Goal: Task Accomplishment & Management: Use online tool/utility

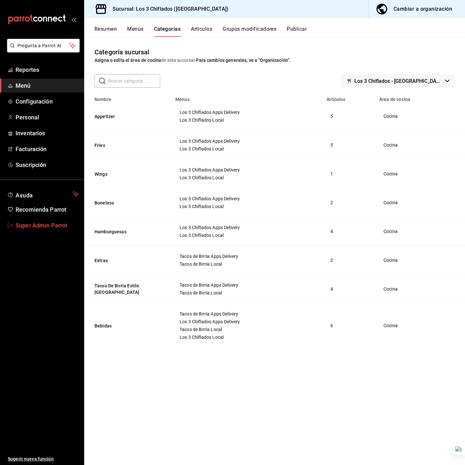
click at [47, 220] on link "Super Admin Parrot" at bounding box center [42, 226] width 84 height 14
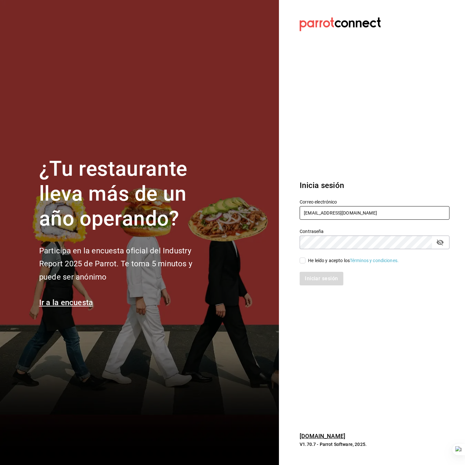
click at [379, 215] on input "dulce@risuena.com" at bounding box center [375, 213] width 150 height 14
drag, startPoint x: 0, startPoint y: 0, endPoint x: 379, endPoint y: 215, distance: 435.5
click at [379, 215] on input "dulce@risuena.com" at bounding box center [375, 213] width 150 height 14
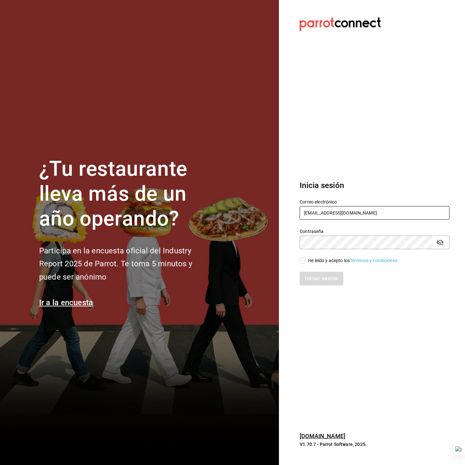
click at [379, 215] on input "dulce@risuena.com" at bounding box center [375, 213] width 150 height 14
type input "[EMAIL_ADDRESS][DOMAIN_NAME]"
click at [323, 261] on div "He leído y acepto los Términos y condiciones." at bounding box center [353, 260] width 91 height 7
click at [306, 261] on input "He leído y acepto los Términos y condiciones." at bounding box center [303, 261] width 6 height 6
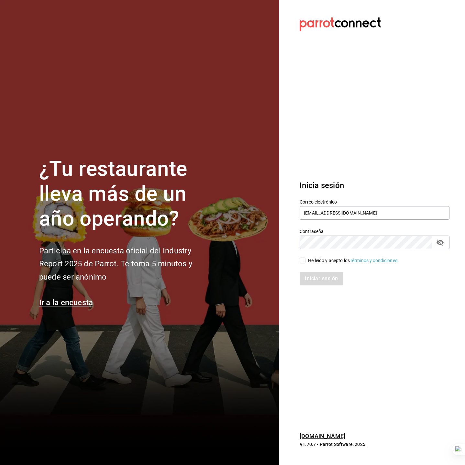
checkbox input "true"
click at [326, 274] on button "Iniciar sesión" at bounding box center [322, 279] width 44 height 14
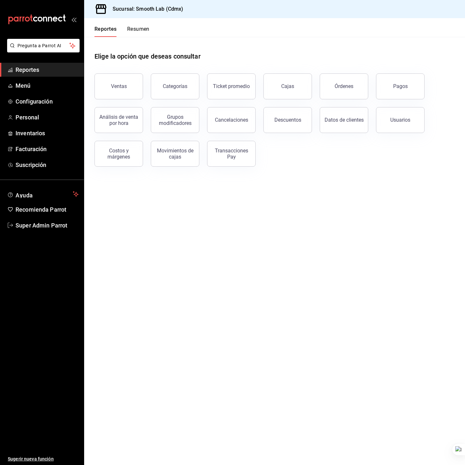
drag, startPoint x: 286, startPoint y: 209, endPoint x: 263, endPoint y: 192, distance: 28.4
click at [285, 208] on main "Elige la opción que deseas consultar Ventas Categorías Ticket promedio Cajas Ór…" at bounding box center [274, 251] width 381 height 428
click at [41, 121] on span "Personal" at bounding box center [47, 117] width 63 height 9
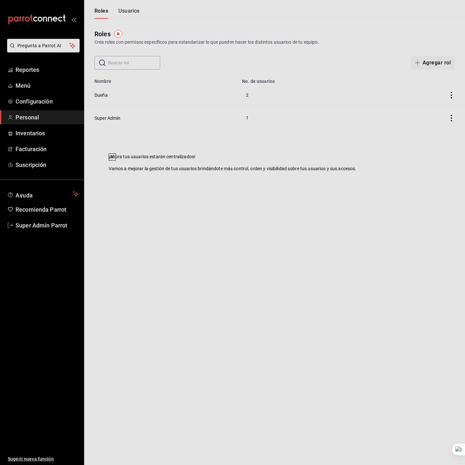
click at [115, 160] on icon at bounding box center [112, 156] width 5 height 5
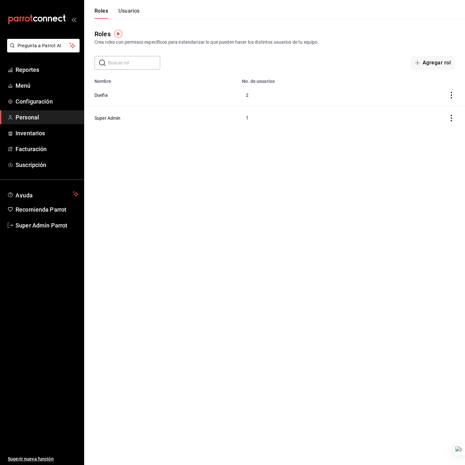
click at [134, 10] on button "Usuarios" at bounding box center [129, 13] width 21 height 11
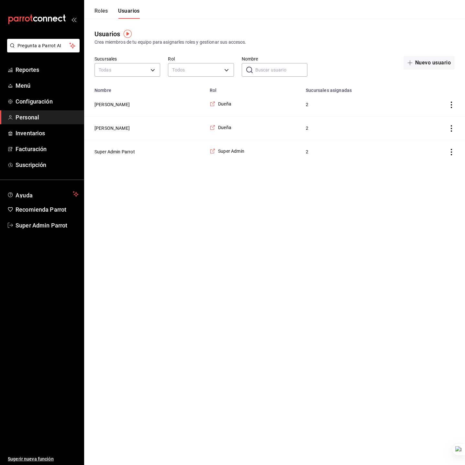
click at [124, 128] on button "Shantal Jordana" at bounding box center [112, 128] width 35 height 6
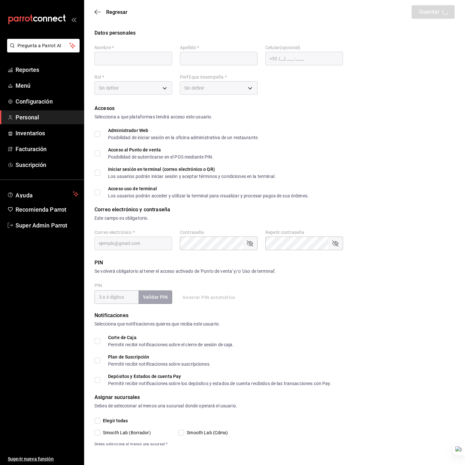
type input "Shantal"
type input "Jordana"
checkbox input "true"
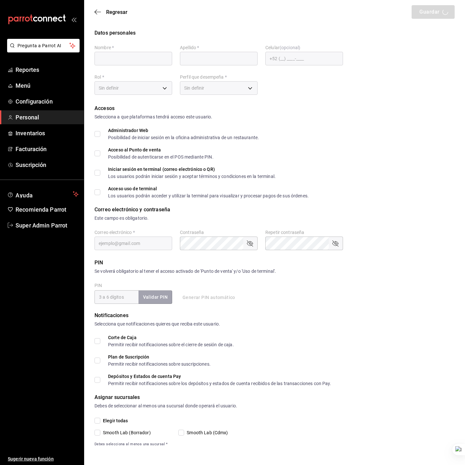
checkbox input "true"
type input "shannjb@gmail.com"
type input "12345"
checkbox input "true"
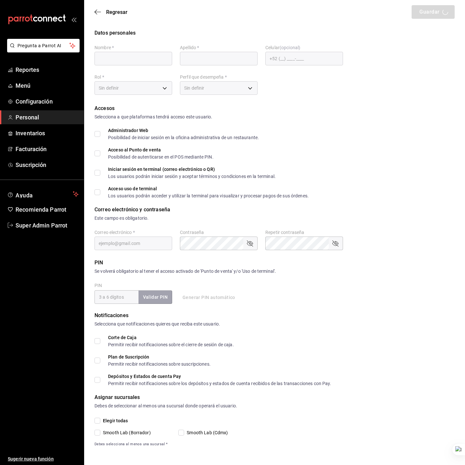
checkbox input "true"
type input "5d542f1f-9724-4056-b09f-9eec71ab1878"
type input "ADMIN"
checkbox input "true"
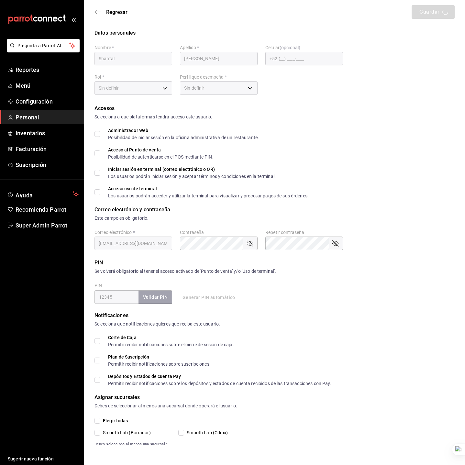
checkbox input "true"
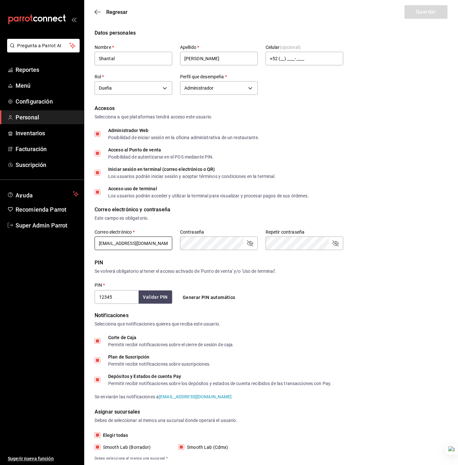
click at [126, 243] on input "shannjb@gmail.com" at bounding box center [134, 244] width 78 height 14
click at [99, 11] on icon "button" at bounding box center [98, 12] width 6 height 6
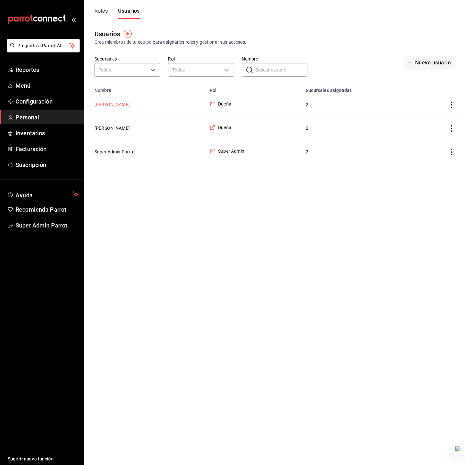
click at [120, 105] on button "Alejandra Casanova" at bounding box center [112, 104] width 35 height 6
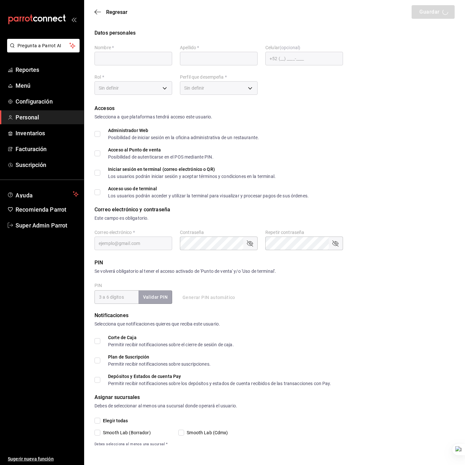
type input "Alejandra"
type input "Casanova"
checkbox input "true"
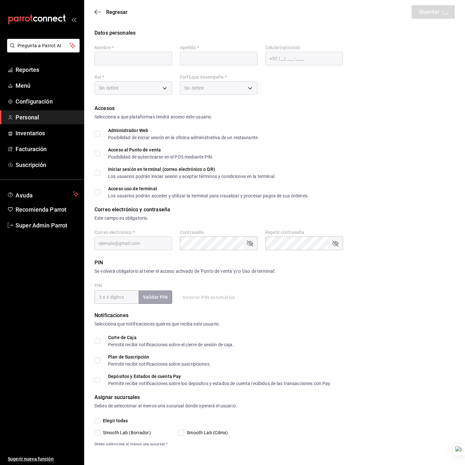
checkbox input "true"
type input "alenewhaus@gmail.com"
type input "987654"
checkbox input "true"
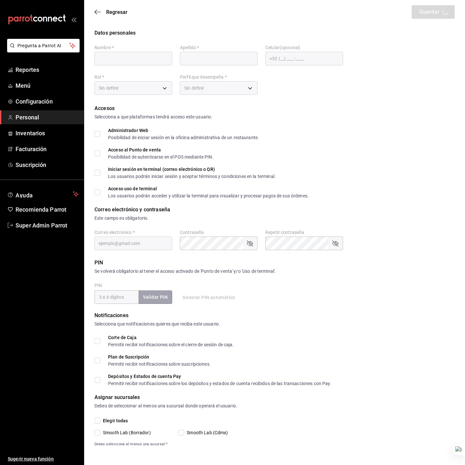
checkbox input "true"
type input "5d542f1f-9724-4056-b09f-9eec71ab1878"
type input "ADMIN"
checkbox input "true"
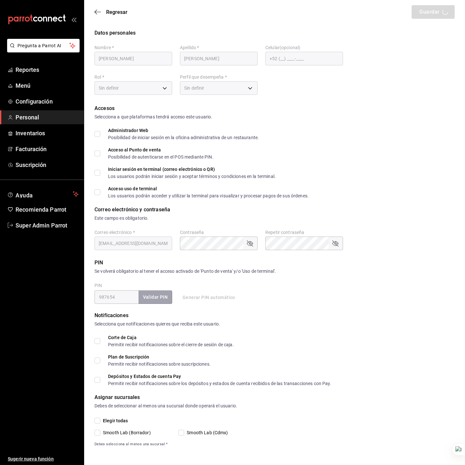
checkbox input "true"
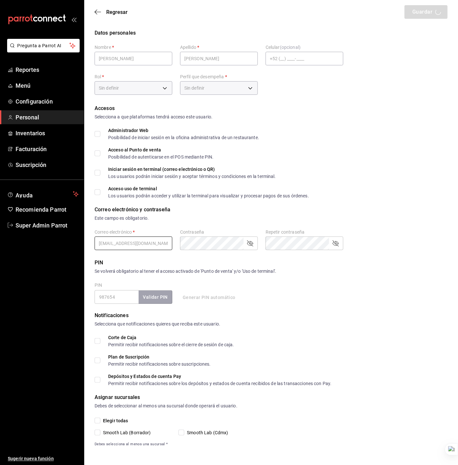
click at [126, 242] on input "alenewhaus@gmail.com" at bounding box center [134, 244] width 78 height 14
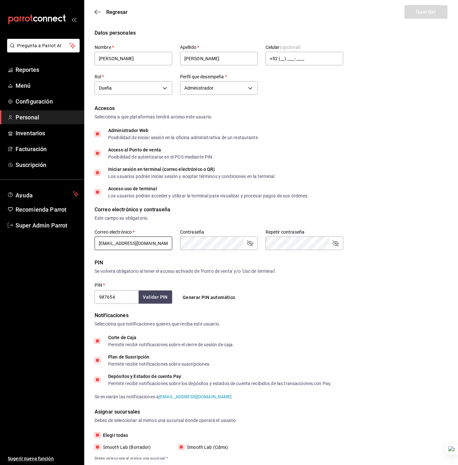
click at [126, 242] on input "alenewhaus@gmail.com" at bounding box center [134, 244] width 78 height 14
click at [42, 99] on span "Configuración" at bounding box center [47, 101] width 63 height 9
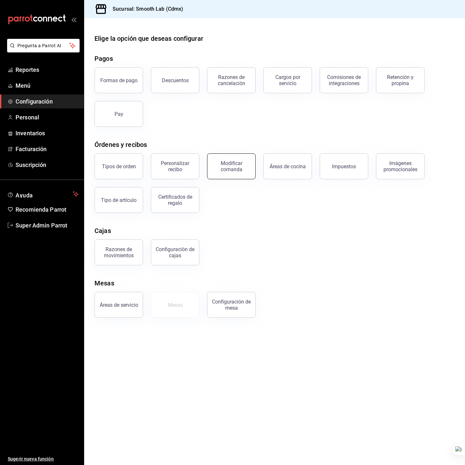
click at [236, 160] on button "Modificar comanda" at bounding box center [231, 166] width 49 height 26
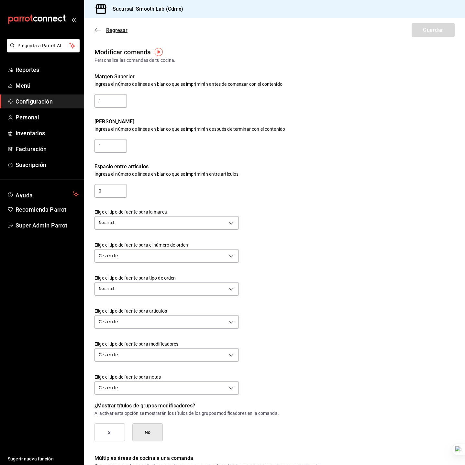
click at [103, 28] on span "Regresar" at bounding box center [111, 30] width 33 height 6
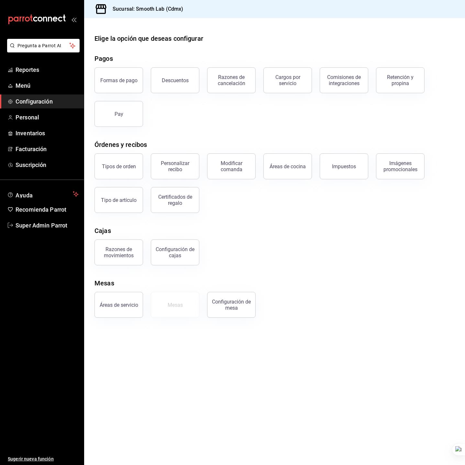
click at [354, 232] on div "Razones de movimientos Configuración de cajas" at bounding box center [271, 249] width 368 height 34
click at [32, 224] on span "Super Admin Parrot" at bounding box center [47, 225] width 63 height 9
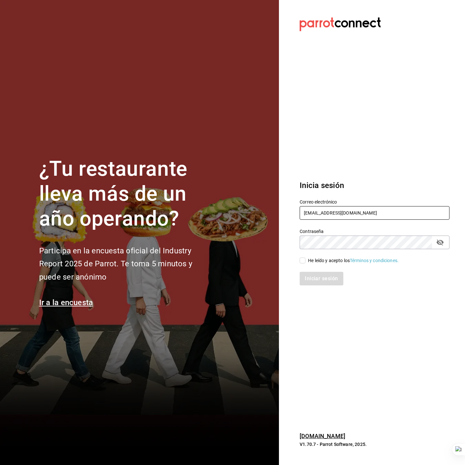
click at [368, 213] on input "smooth@lab.com" at bounding box center [375, 213] width 150 height 14
type input "[EMAIL_ADDRESS][DOMAIN_NAME]"
click at [302, 260] on input "He leído y acepto los Términos y condiciones." at bounding box center [303, 261] width 6 height 6
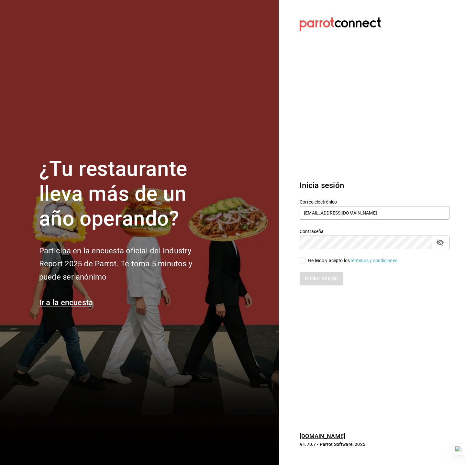
checkbox input "true"
click at [446, 243] on div "Contraseña" at bounding box center [375, 243] width 150 height 14
click at [437, 240] on icon "passwordField" at bounding box center [440, 243] width 7 height 6
click at [331, 277] on button "Iniciar sesión" at bounding box center [322, 279] width 44 height 14
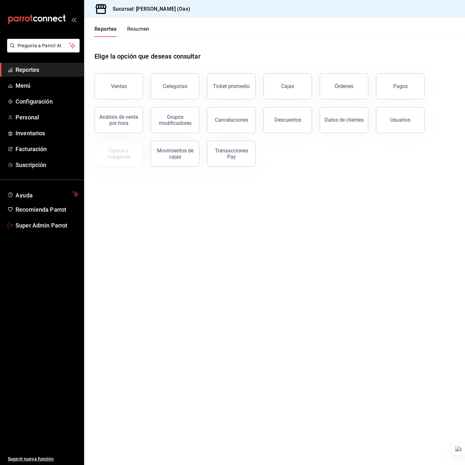
click at [46, 219] on link "Super Admin Parrot" at bounding box center [42, 226] width 84 height 14
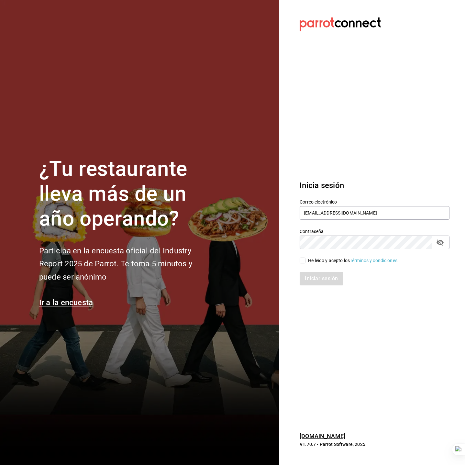
click at [335, 205] on div "Correo electrónico [EMAIL_ADDRESS][DOMAIN_NAME]" at bounding box center [375, 210] width 150 height 22
click at [336, 212] on button "Mejorar" at bounding box center [342, 215] width 25 height 8
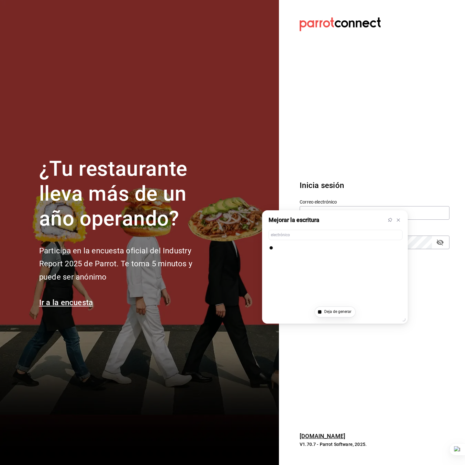
click at [360, 183] on h3 "Inicia sesión" at bounding box center [375, 186] width 150 height 12
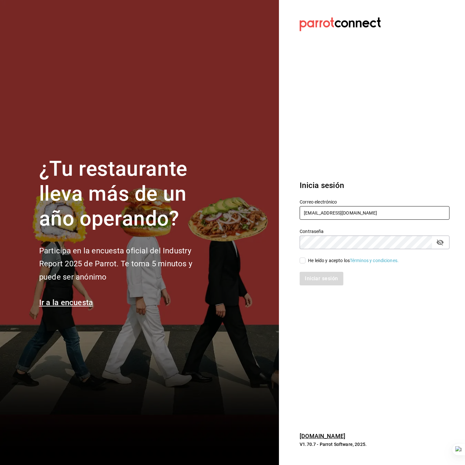
click at [336, 215] on input "[EMAIL_ADDRESS][DOMAIN_NAME]" at bounding box center [375, 213] width 150 height 14
click at [354, 210] on input "text" at bounding box center [375, 213] width 150 height 14
type input "[EMAIL_ADDRESS][DOMAIN_NAME]"
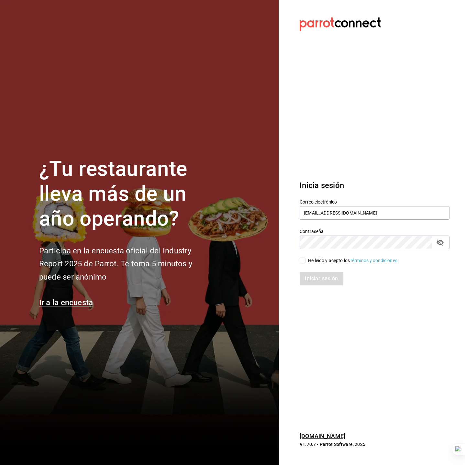
click at [314, 256] on div "He leído y acepto los Términos y condiciones." at bounding box center [371, 256] width 158 height 15
click at [314, 261] on div "He leído y acepto los Términos y condiciones." at bounding box center [353, 260] width 91 height 7
click at [306, 261] on input "He leído y acepto los Términos y condiciones." at bounding box center [303, 261] width 6 height 6
checkbox input "true"
click at [318, 276] on button "Iniciar sesión" at bounding box center [322, 279] width 44 height 14
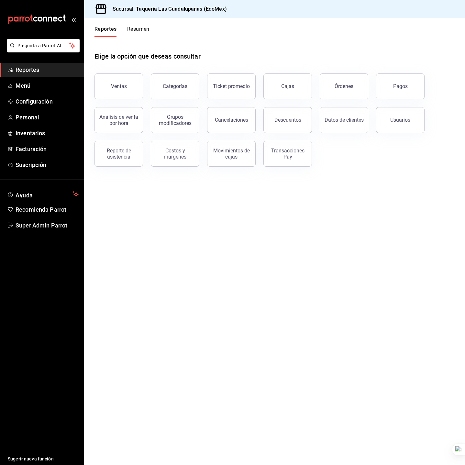
click at [281, 295] on main "Elige la opción que deseas consultar Ventas Categorías Ticket promedio Cajas Ór…" at bounding box center [274, 251] width 381 height 428
click at [287, 158] on div "Transacciones Pay" at bounding box center [288, 154] width 40 height 12
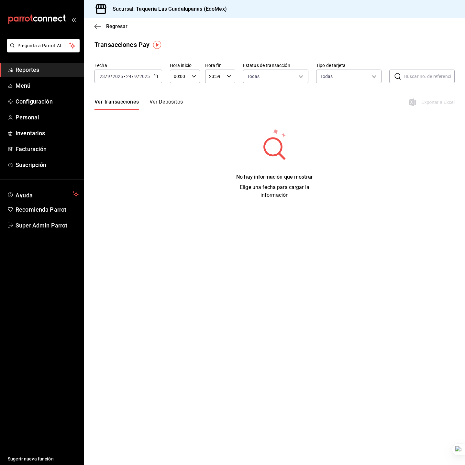
click at [138, 82] on div "2025-09-23 23 / 9 / 2025 - 2025-09-24 24 / 9 / 2025" at bounding box center [129, 77] width 68 height 14
click at [126, 153] on span "Año actual" at bounding box center [125, 154] width 50 height 7
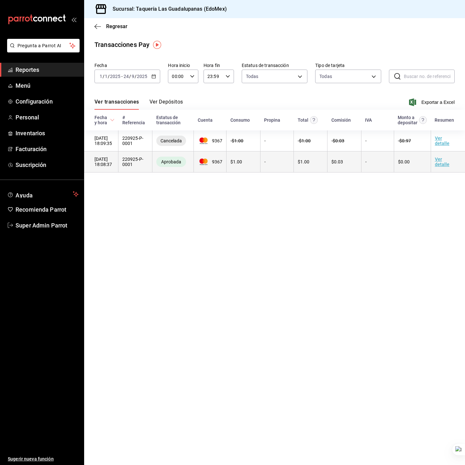
drag, startPoint x: 222, startPoint y: 205, endPoint x: 134, endPoint y: 156, distance: 100.5
click at [221, 205] on main "Regresar Transacciones Pay Fecha 2025-01-01 1 / 1 / 2025 - 2025-09-24 24 / 9 / …" at bounding box center [274, 241] width 381 height 447
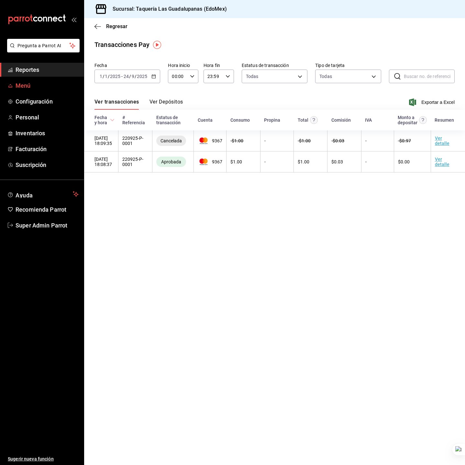
click at [27, 82] on span "Menú" at bounding box center [47, 85] width 63 height 9
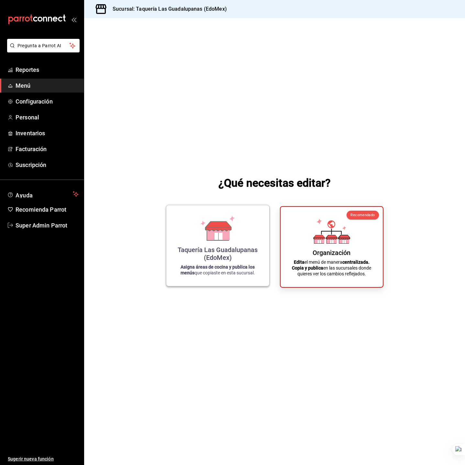
click at [239, 236] on div "Taquería Las Guadalupanas (EdoMex) Asigna áreas de cocina y publica los menús q…" at bounding box center [217, 245] width 87 height 71
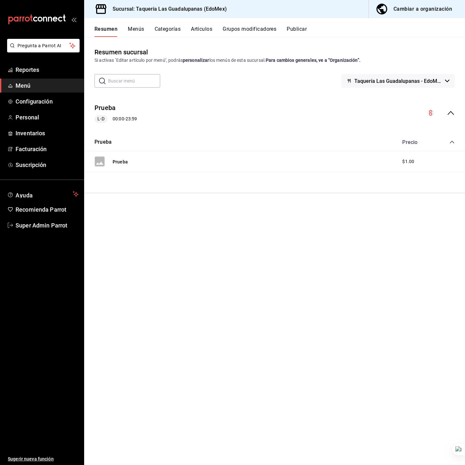
click at [133, 28] on button "Menús" at bounding box center [136, 31] width 16 height 11
click at [451, 109] on icon "actions" at bounding box center [451, 110] width 6 height 6
click at [425, 142] on span "Eliminar menú y contenido relacionado" at bounding box center [400, 138] width 79 height 7
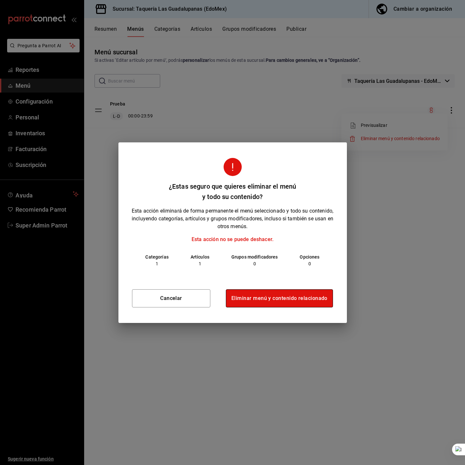
click at [261, 297] on button "Eliminar menú y contenido relacionado" at bounding box center [279, 298] width 107 height 18
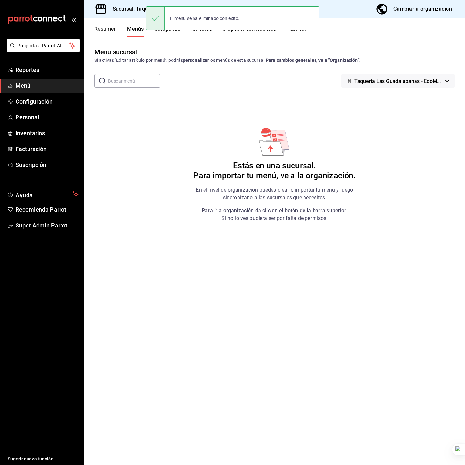
click at [164, 35] on button "Categorías" at bounding box center [167, 31] width 26 height 11
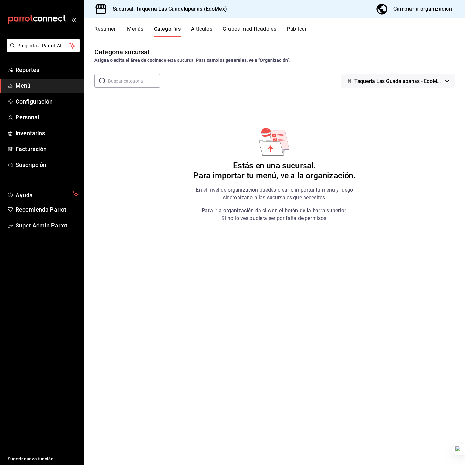
drag, startPoint x: 410, startPoint y: 81, endPoint x: 424, endPoint y: 81, distance: 13.3
click at [424, 81] on span "Taquería Las Guadalupanas - EdoMex" at bounding box center [399, 81] width 88 height 6
click at [423, 100] on li "Sin marca" at bounding box center [399, 98] width 99 height 16
click at [273, 89] on div "Categoría sucursal Asigna o edita el área de cocina de esta sucursal. Para camb…" at bounding box center [274, 251] width 381 height 428
click at [198, 25] on div "Resumen Menús Categorías Artículos Grupos modificadores Publicar" at bounding box center [274, 27] width 381 height 19
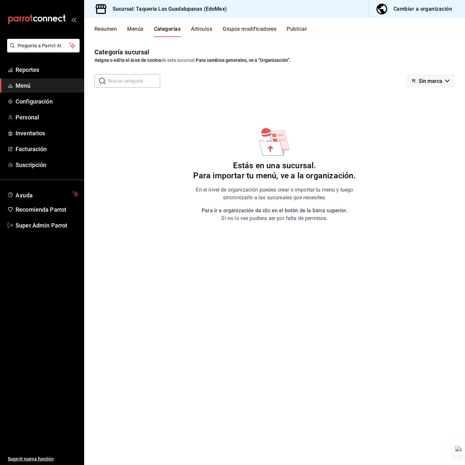
click at [426, 14] on button "Cambiar a organización" at bounding box center [414, 9] width 91 height 18
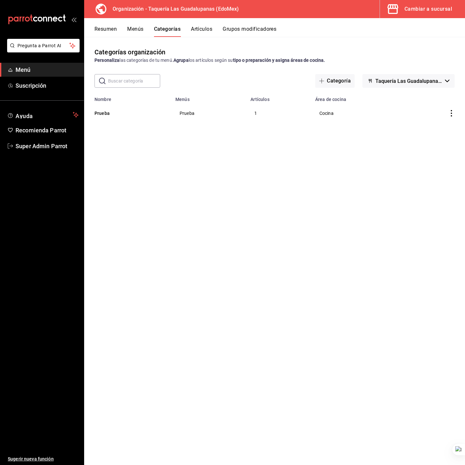
click at [161, 175] on div "Categorías organización Personaliza las categorías de tu menú. Agrupa los artíc…" at bounding box center [274, 251] width 381 height 428
click at [137, 28] on button "Menús" at bounding box center [135, 31] width 16 height 11
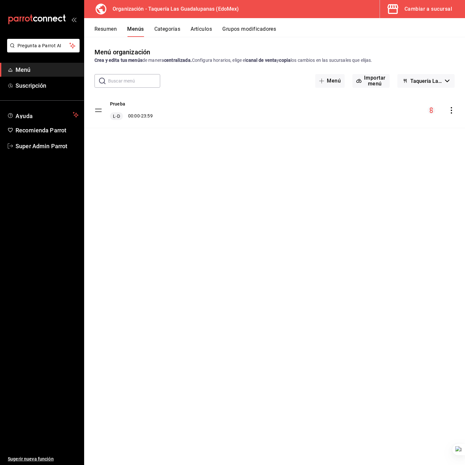
click at [448, 112] on div "menu-maker-table" at bounding box center [441, 111] width 27 height 8
click at [449, 111] on icon "actions" at bounding box center [451, 110] width 6 height 6
click at [396, 190] on span "Eliminar menú y contenido relacionado" at bounding box center [400, 191] width 79 height 5
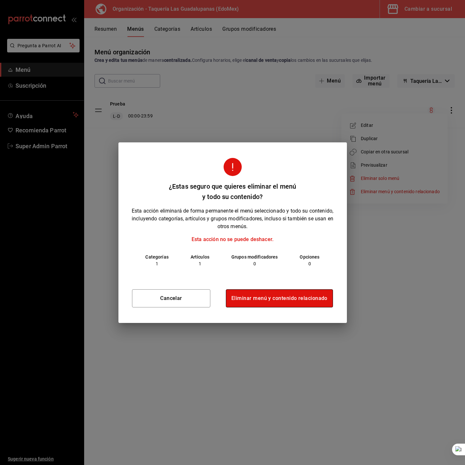
click at [248, 298] on button "Eliminar menú y contenido relacionado" at bounding box center [279, 298] width 107 height 18
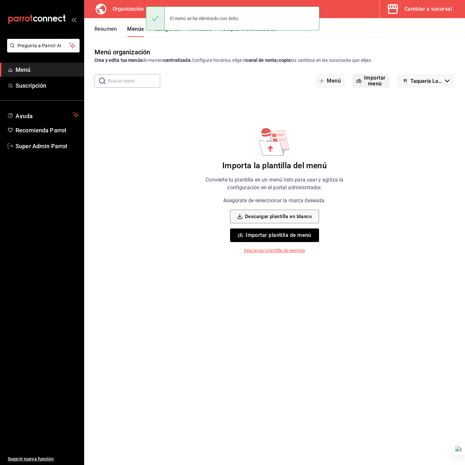
click at [366, 80] on button "Importar menú" at bounding box center [371, 81] width 37 height 14
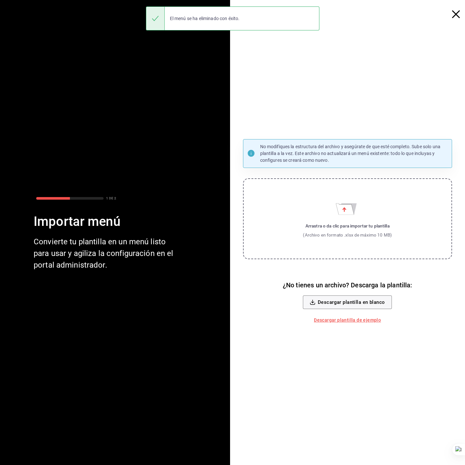
click at [348, 199] on icon "Importar menú" at bounding box center [347, 207] width 23 height 16
click at [0, 0] on input "Arrastra o da clic para importar tu plantilla (Archivo en formato .xlsx de máxi…" at bounding box center [0, 0] width 0 height 0
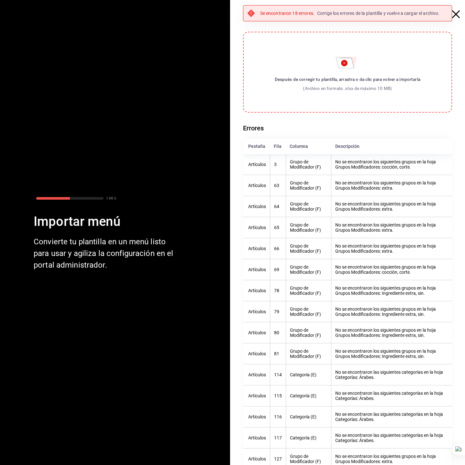
click at [387, 168] on th "No se encontraron los siguientes grupos en la hoja Grupos Modificadores: cocció…" at bounding box center [392, 164] width 121 height 21
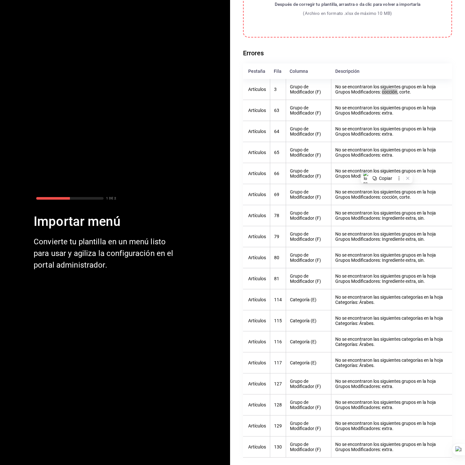
scroll to position [85, 0]
click at [413, 255] on th "No se encontraron los siguientes grupos en la hoja Grupos Modificadores: Ingred…" at bounding box center [392, 257] width 121 height 21
drag, startPoint x: 423, startPoint y: 295, endPoint x: 418, endPoint y: 297, distance: 5.2
click at [423, 295] on th "No se encontraron las siguientes categorías en la hoja Categorías: Árabes." at bounding box center [392, 299] width 121 height 21
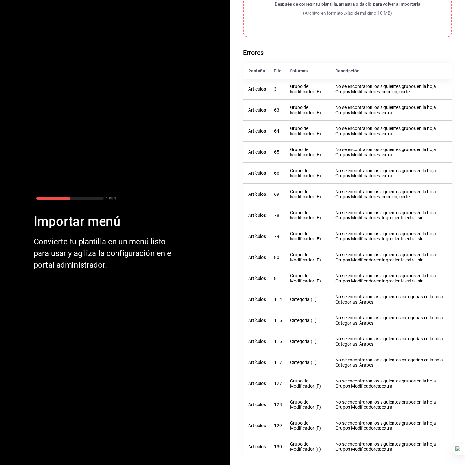
click at [369, 299] on th "No se encontraron las siguientes categorías en la hoja Categorías: Árabes." at bounding box center [392, 299] width 121 height 21
copy th "Árabes"
click at [434, 270] on th "No se encontraron los siguientes grupos en la hoja Grupos Modificadores: Ingred…" at bounding box center [392, 278] width 121 height 21
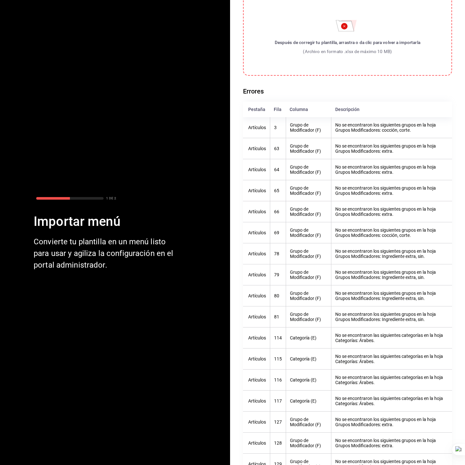
scroll to position [0, 0]
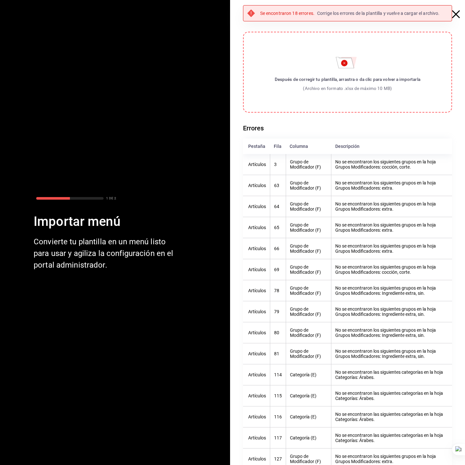
click at [346, 78] on div "Después de corregir tu plantilla, arrastra o da clic para volver a importarla" at bounding box center [348, 79] width 146 height 6
click at [0, 0] on input "Después de corregir tu plantilla, arrastra o da clic para volver a importarla (…" at bounding box center [0, 0] width 0 height 0
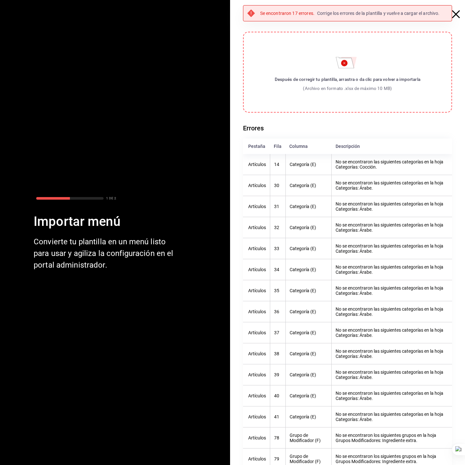
click at [370, 171] on th "No se encontraron las siguientes categorías en la hoja Categorías: Cocción." at bounding box center [392, 164] width 120 height 21
copy th "Cocción"
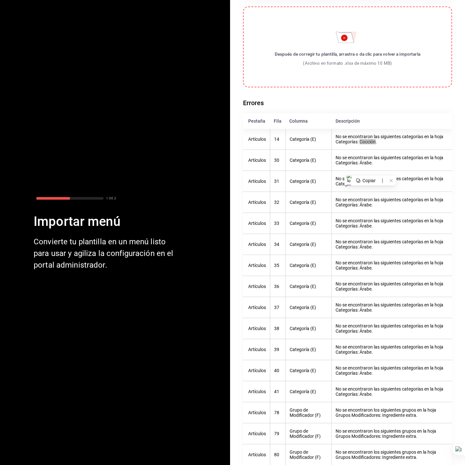
scroll to position [49, 0]
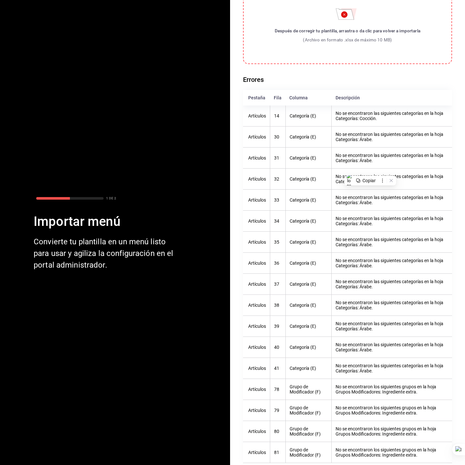
click at [378, 246] on th "No se encontraron las siguientes categorías en la hoja Categorías: Árabe." at bounding box center [392, 242] width 120 height 21
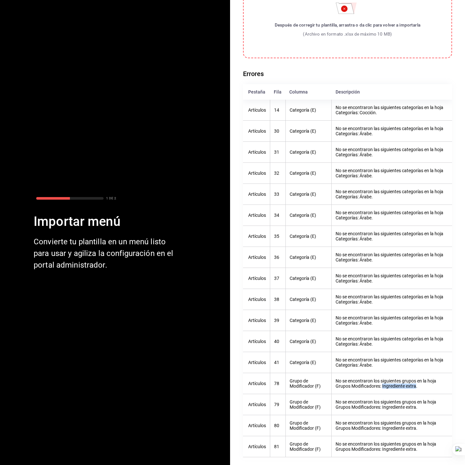
drag, startPoint x: 412, startPoint y: 385, endPoint x: 378, endPoint y: 386, distance: 34.0
click at [378, 386] on th "No se encontraron los siguientes grupos en la hoja Grupos Modificadores: Ingred…" at bounding box center [392, 383] width 120 height 21
copy th "Ingrediente extra"
click at [376, 73] on div "Errores Pestaña Fila Columna Descripción Artículos 14 Categoría (E) No se encon…" at bounding box center [348, 264] width 210 height 391
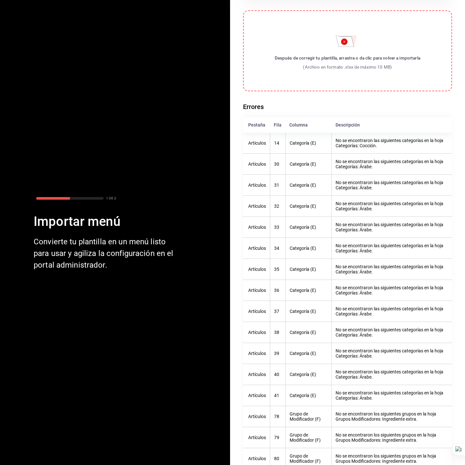
scroll to position [0, 0]
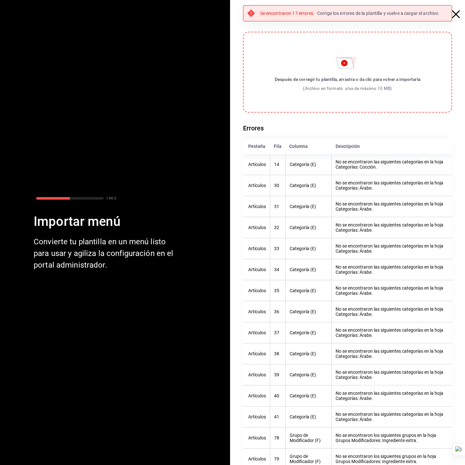
click at [345, 71] on label "Después de corregir tu plantilla, arrastra o da clic para volver a importarla (…" at bounding box center [348, 72] width 210 height 81
click at [0, 0] on input "Después de corregir tu plantilla, arrastra o da clic para volver a importarla (…" at bounding box center [0, 0] width 0 height 0
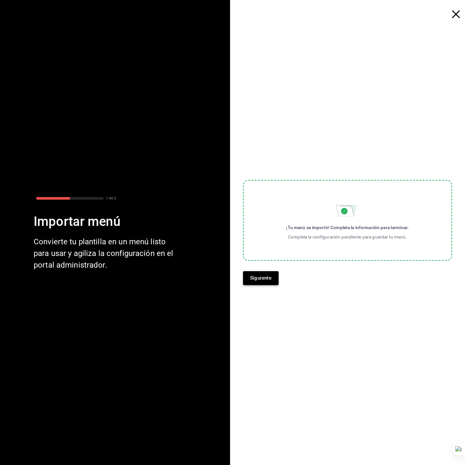
click at [268, 272] on button "Siguiente" at bounding box center [261, 278] width 36 height 14
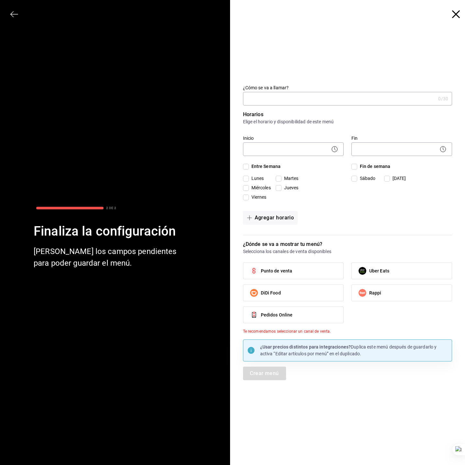
click at [324, 97] on input "¿Cómo se va a llamar?" at bounding box center [339, 98] width 193 height 13
type input "T"
type input "Menú Taquería"
click at [296, 149] on body "Pregunta a Parrot AI Menú Suscripción Ayuda Recomienda Parrot Super Admin Parro…" at bounding box center [232, 232] width 465 height 465
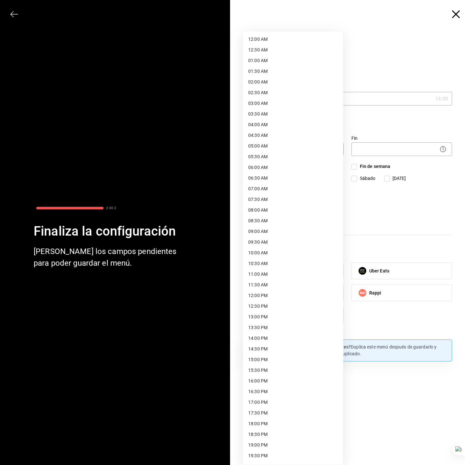
click at [266, 33] on ul "12:00 AM 12:30 AM 01:00 AM 01:30 AM 02:00 AM 02:30 AM 03:00 AM 03:30 AM 04:00 A…" at bounding box center [293, 295] width 100 height 529
click at [270, 37] on li "12:00 AM" at bounding box center [293, 39] width 100 height 11
type input "00:00"
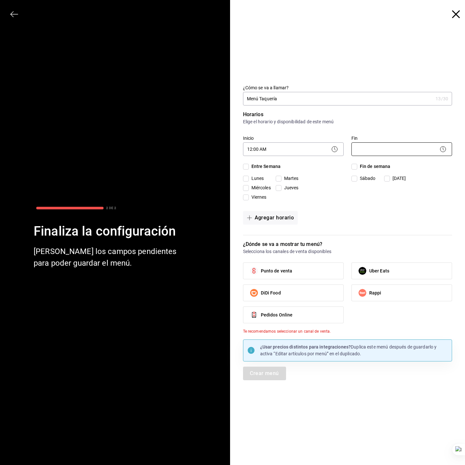
click at [370, 153] on body "Pregunta a Parrot AI Menú Suscripción Ayuda Recomienda Parrot Super Admin Parro…" at bounding box center [232, 232] width 465 height 465
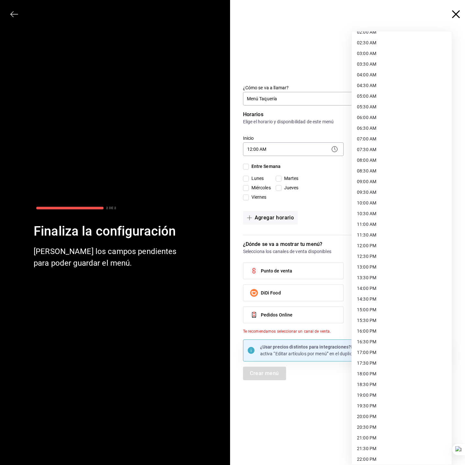
scroll to position [95, 0]
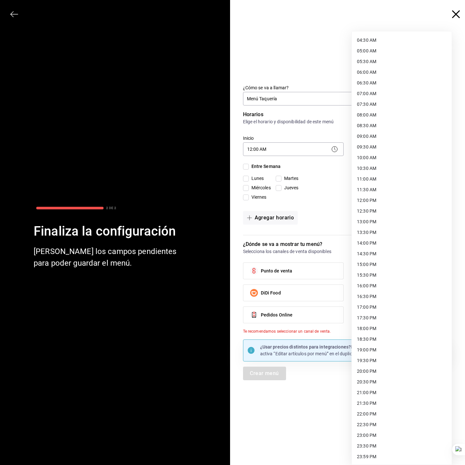
click at [378, 452] on li "23:59 PM" at bounding box center [402, 457] width 100 height 11
type input "23:59"
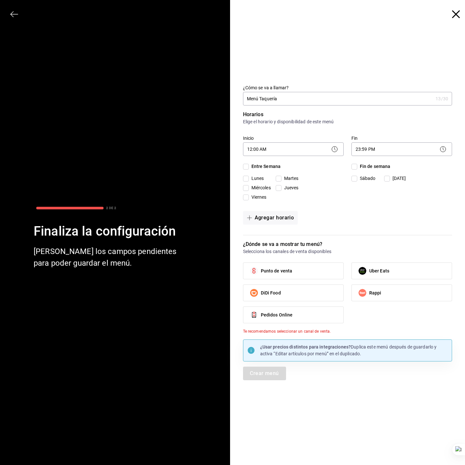
click at [274, 166] on span "Entre Semana" at bounding box center [265, 166] width 32 height 7
click at [249, 166] on input "Entre Semana" at bounding box center [246, 167] width 6 height 6
checkbox input "true"
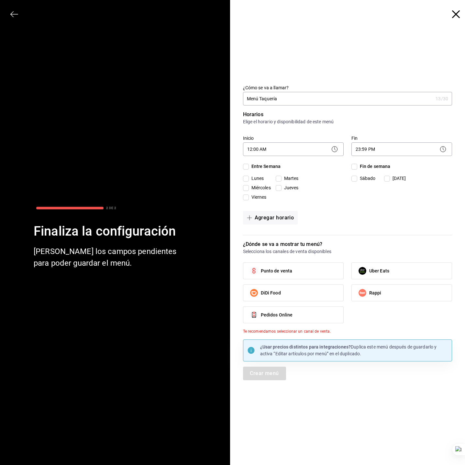
checkbox input "true"
click at [359, 169] on span "Fin de semana" at bounding box center [373, 166] width 33 height 7
click at [357, 169] on input "Fin de semana" at bounding box center [355, 167] width 6 height 6
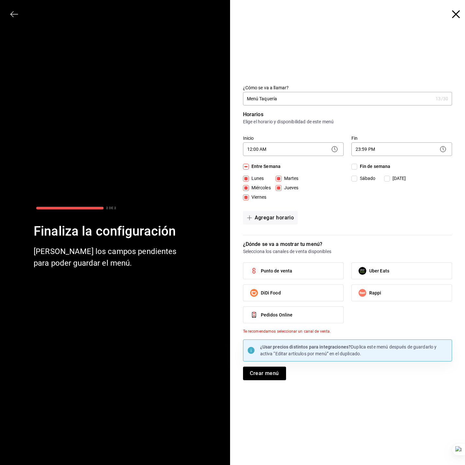
checkbox input "true"
click at [279, 268] on span "Punto de venta" at bounding box center [277, 271] width 32 height 7
click at [261, 268] on input "Punto de venta" at bounding box center [254, 271] width 14 height 14
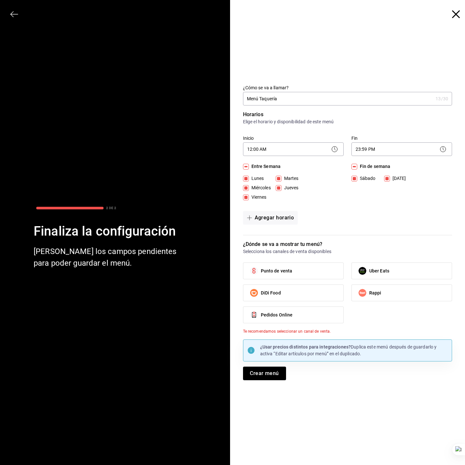
checkbox input "true"
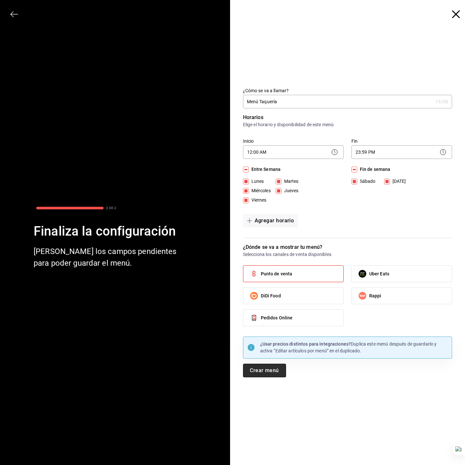
click at [278, 371] on button "Crear menú" at bounding box center [264, 371] width 43 height 14
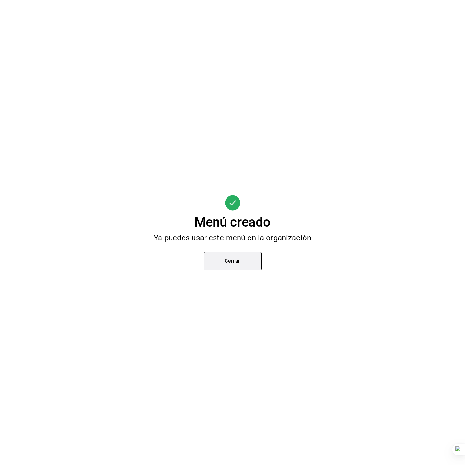
click at [233, 267] on button "Cerrar" at bounding box center [233, 261] width 58 height 18
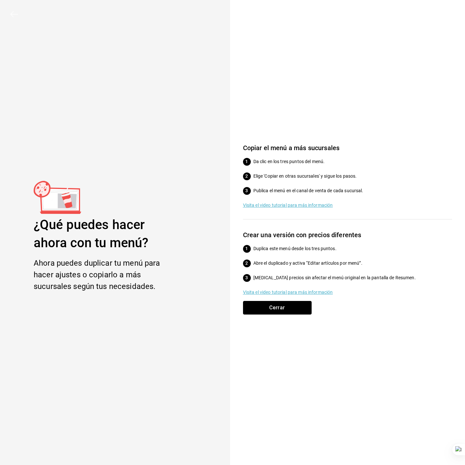
drag, startPoint x: 301, startPoint y: 314, endPoint x: 302, endPoint y: 317, distance: 3.4
click at [301, 314] on button "Cerrar" at bounding box center [277, 308] width 69 height 14
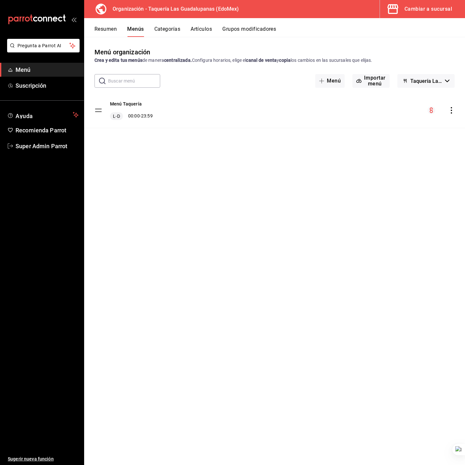
click at [453, 114] on div "menu-maker-table" at bounding box center [441, 111] width 27 height 8
click at [453, 113] on icon "actions" at bounding box center [451, 110] width 6 height 6
click at [413, 156] on li "Copiar en otra sucursal" at bounding box center [394, 151] width 101 height 13
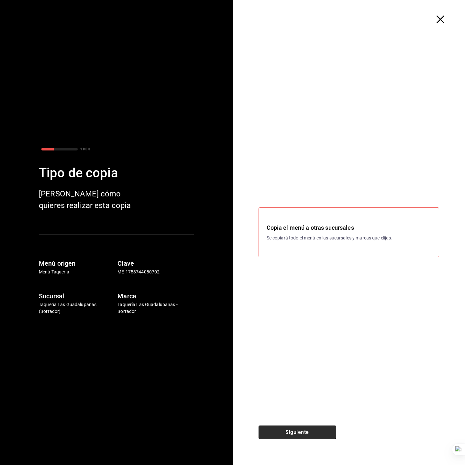
click at [315, 433] on button "Siguiente" at bounding box center [298, 433] width 78 height 14
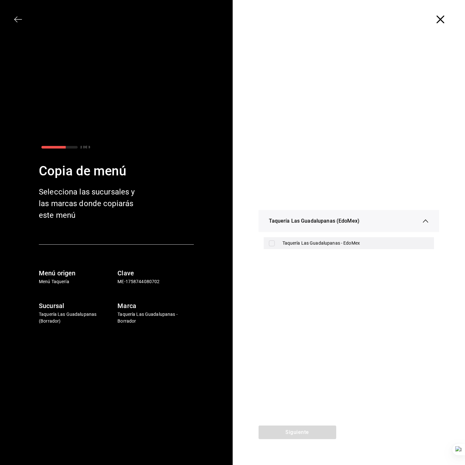
click at [321, 248] on div "Taquería Las Guadalupanas - EdoMex" at bounding box center [349, 243] width 171 height 12
checkbox input "true"
click at [309, 435] on button "Siguiente" at bounding box center [298, 433] width 78 height 14
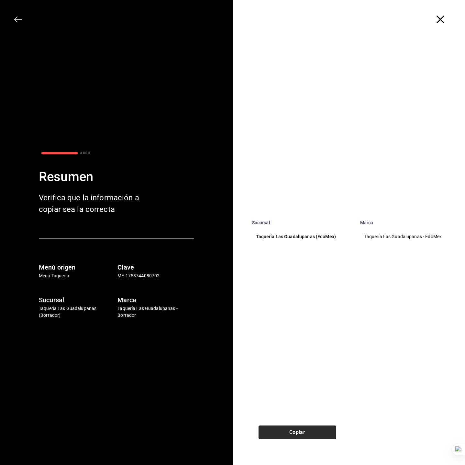
click at [300, 428] on button "Copiar" at bounding box center [298, 433] width 78 height 14
